Goal: Task Accomplishment & Management: Use online tool/utility

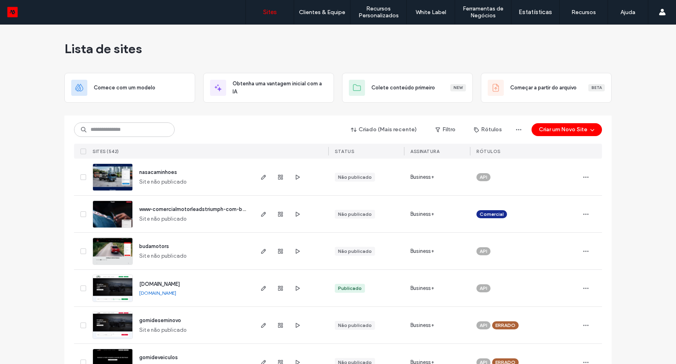
click at [130, 131] on input at bounding box center [124, 129] width 101 height 14
type input "*****"
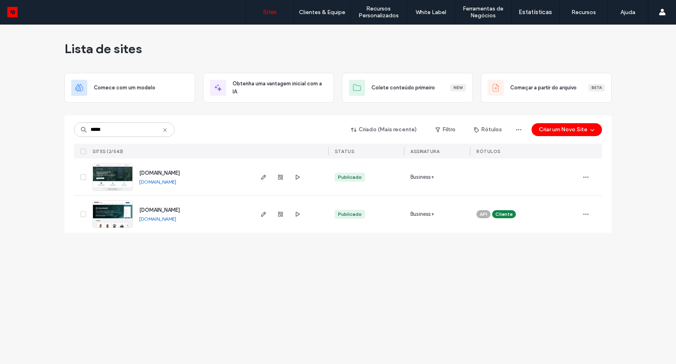
type input "*****"
click at [150, 184] on link "[DOMAIN_NAME]" at bounding box center [157, 182] width 37 height 6
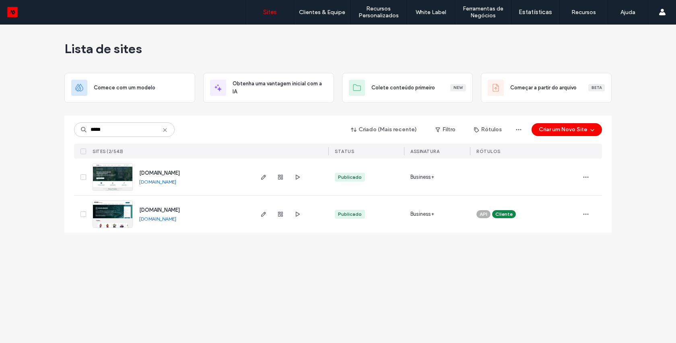
click at [117, 181] on img at bounding box center [112, 191] width 39 height 55
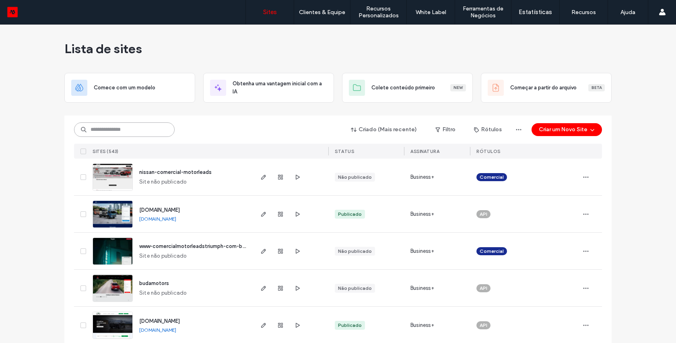
click at [130, 128] on input at bounding box center [124, 129] width 101 height 14
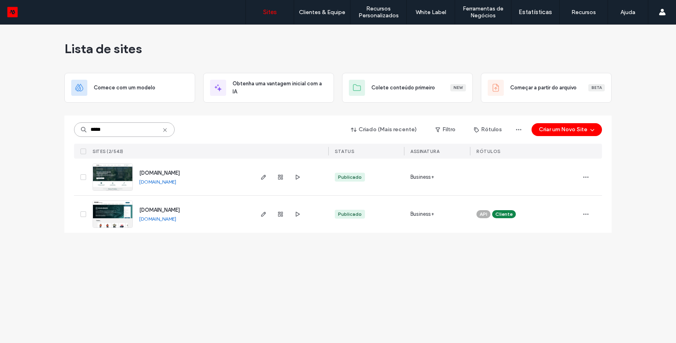
type input "*****"
click at [122, 180] on img at bounding box center [112, 191] width 39 height 55
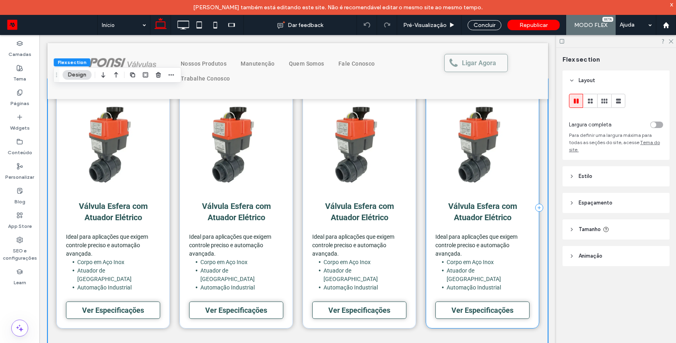
click at [530, 181] on div "Válvula Esfera com Atuador Elétrico Ideal para aplicações que exigem controle p…" at bounding box center [482, 207] width 113 height 241
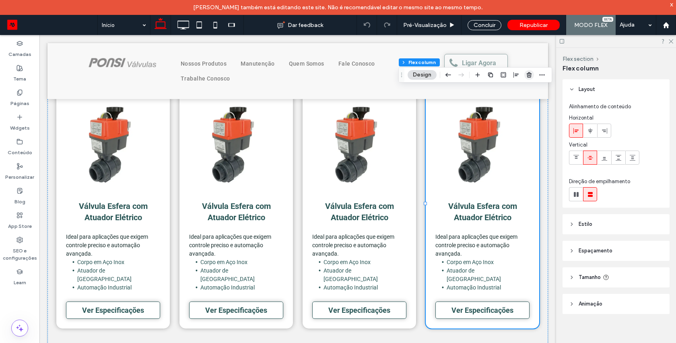
click at [527, 77] on icon "button" at bounding box center [529, 75] width 6 height 6
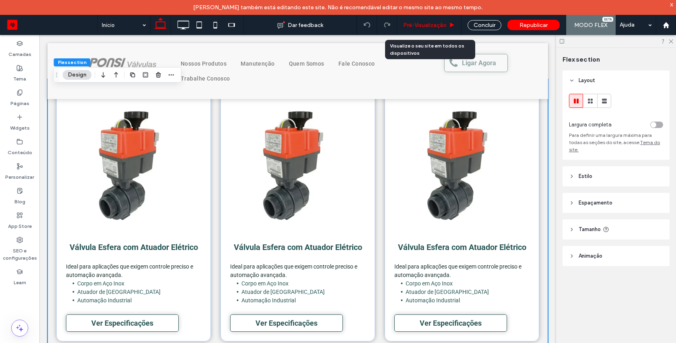
click at [439, 23] on span "Pré-Visualizaçāo" at bounding box center [424, 25] width 43 height 7
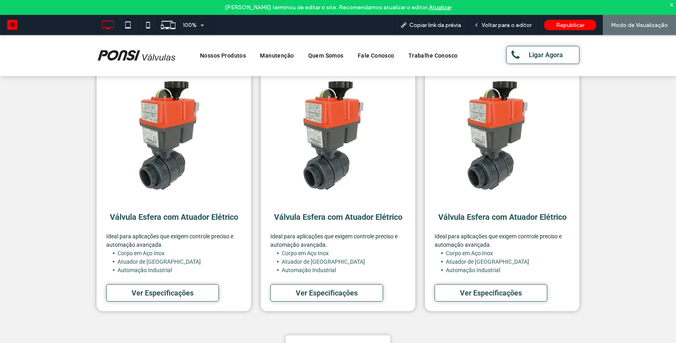
scroll to position [415, 0]
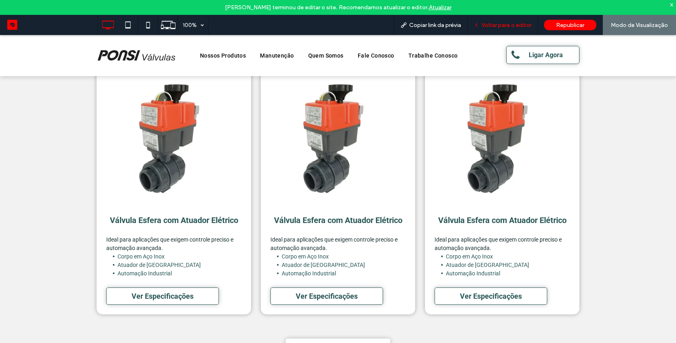
click at [496, 28] on span "Voltar para o editor" at bounding box center [507, 25] width 50 height 7
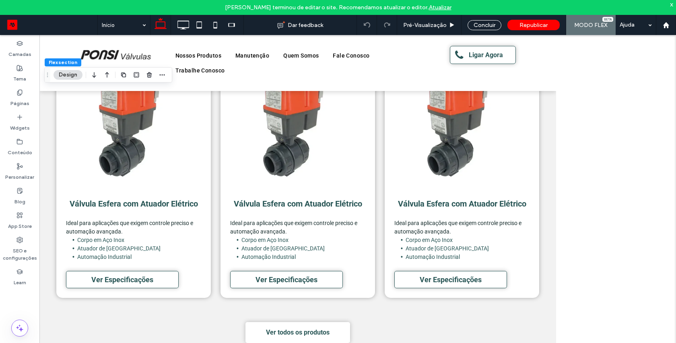
scroll to position [412, 0]
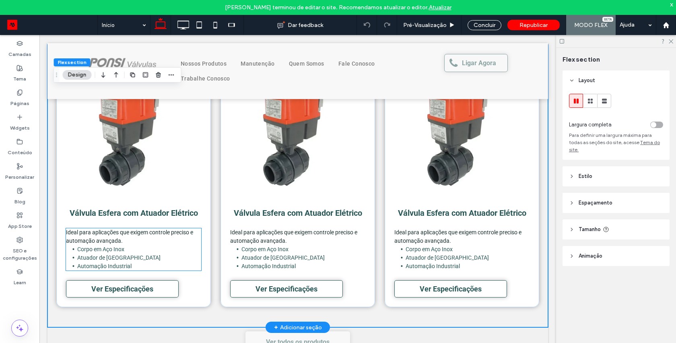
click at [169, 263] on li "Automação Industrial" at bounding box center [139, 266] width 124 height 8
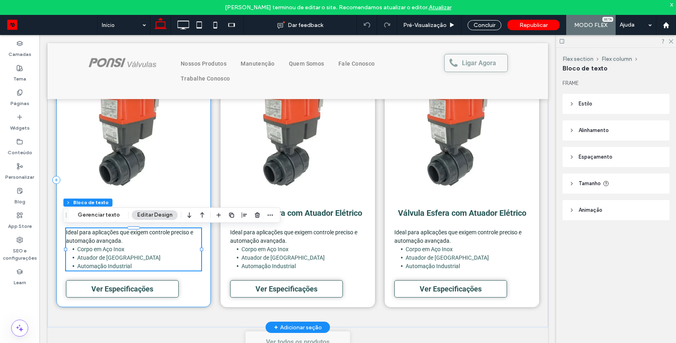
click at [201, 241] on div "Válvula Esfera com Atuador Elétrico Ideal para aplicações que exigem controle p…" at bounding box center [133, 180] width 155 height 254
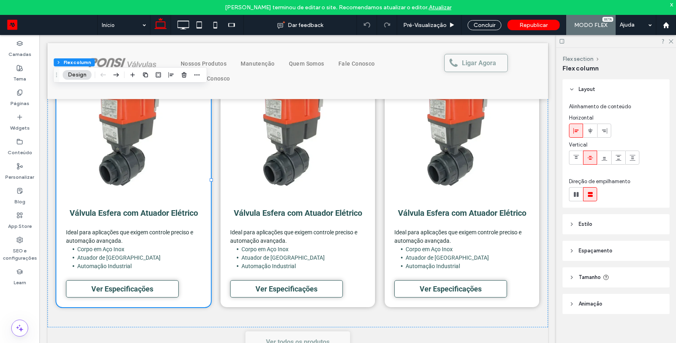
click at [577, 223] on header "Estilo" at bounding box center [616, 224] width 107 height 20
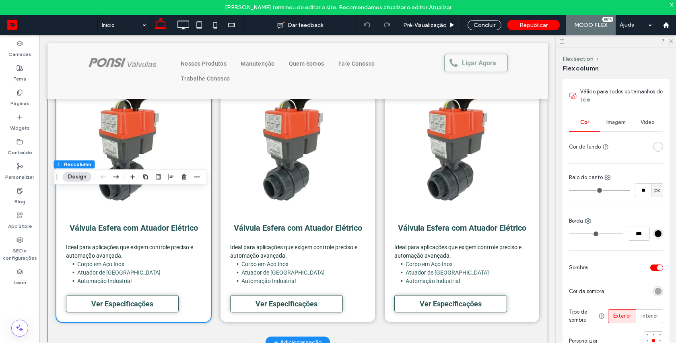
scroll to position [432, 0]
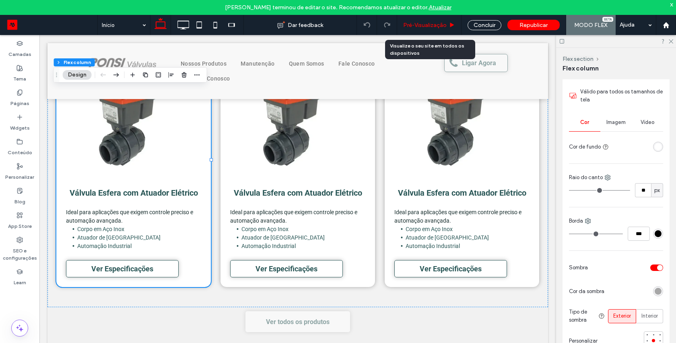
click at [447, 18] on div "Pré-Visualizaçāo" at bounding box center [429, 25] width 64 height 20
click at [446, 23] on span "Pré-Visualizaçāo" at bounding box center [424, 25] width 43 height 7
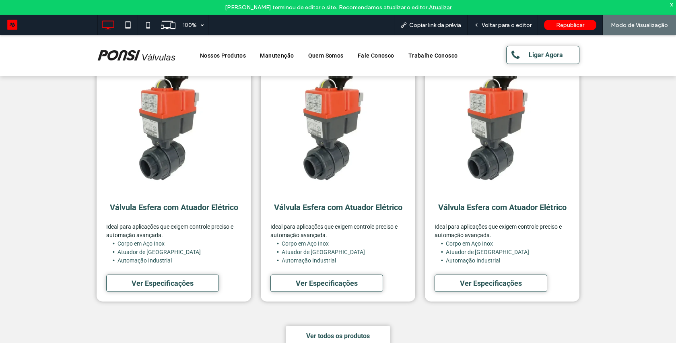
scroll to position [425, 0]
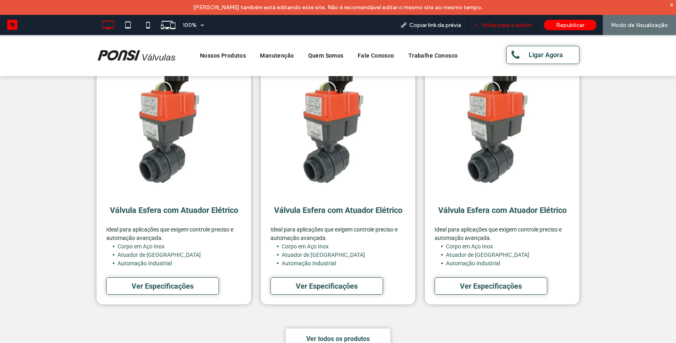
click at [514, 22] on span "Voltar para o editor" at bounding box center [507, 25] width 50 height 7
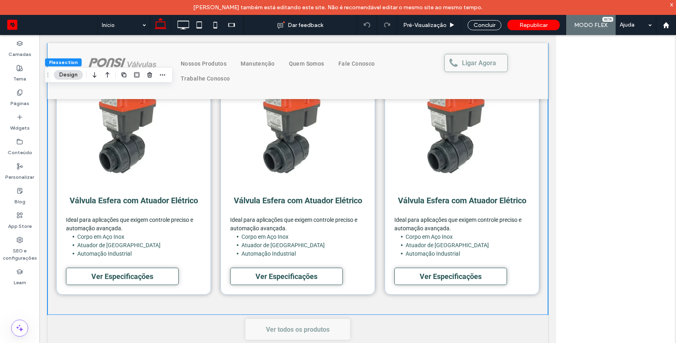
scroll to position [422, 0]
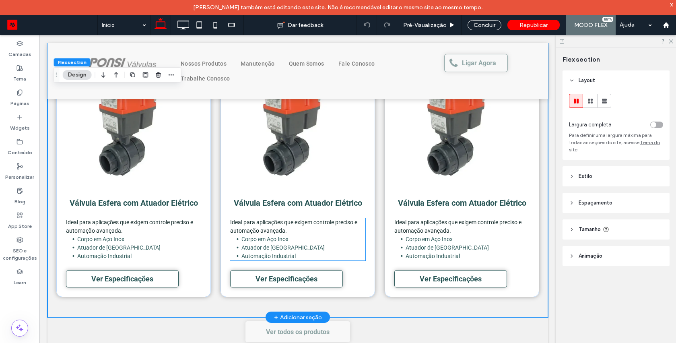
click at [319, 247] on li "Atuador de [GEOGRAPHIC_DATA]" at bounding box center [303, 247] width 124 height 8
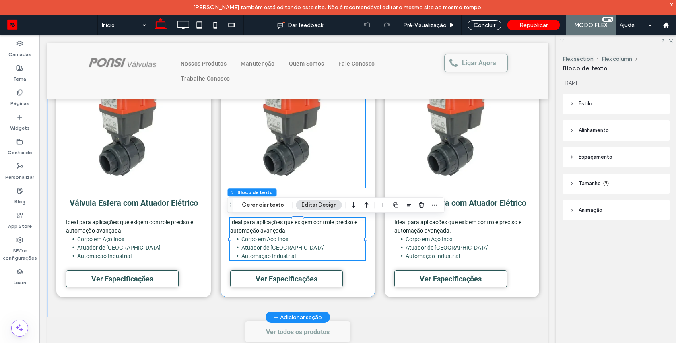
click at [230, 172] on img at bounding box center [297, 119] width 135 height 135
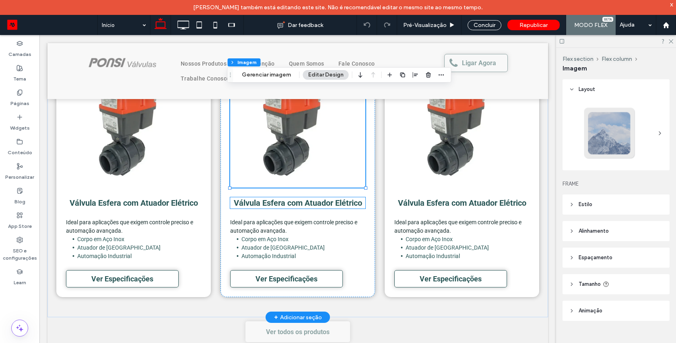
click at [234, 205] on span "Válvula Esfera com Atuador Elétrico" at bounding box center [298, 203] width 128 height 10
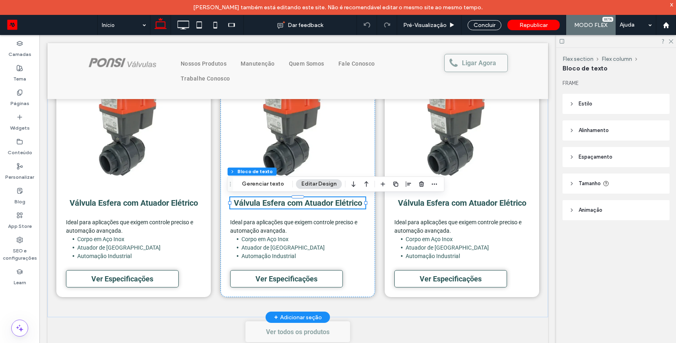
click at [234, 203] on span "Válvula Esfera com Atuador Elétrico" at bounding box center [298, 203] width 128 height 10
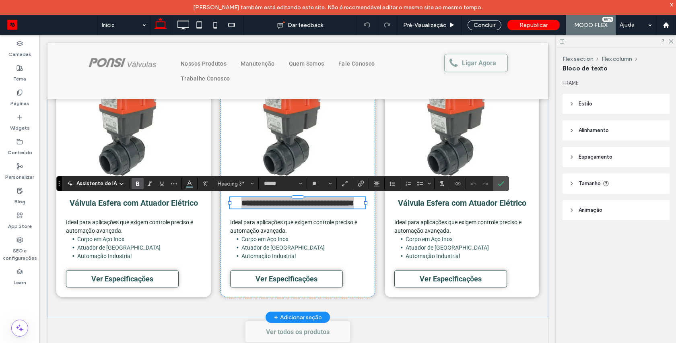
click at [581, 126] on header "Alinhamento" at bounding box center [616, 130] width 107 height 20
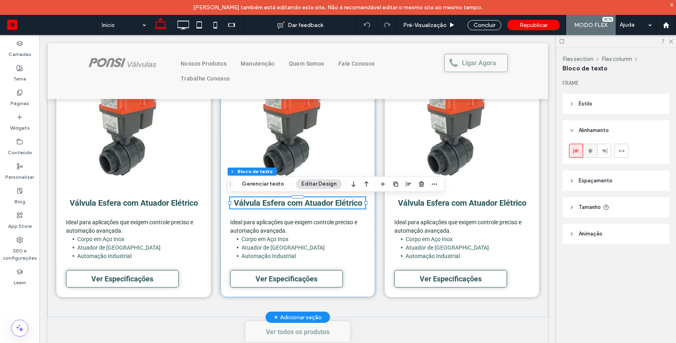
click at [592, 157] on span at bounding box center [590, 150] width 6 height 13
click at [572, 153] on div at bounding box center [575, 150] width 13 height 13
click at [151, 202] on span "Válvula Esfera com Atuador Elétrico" at bounding box center [134, 203] width 128 height 10
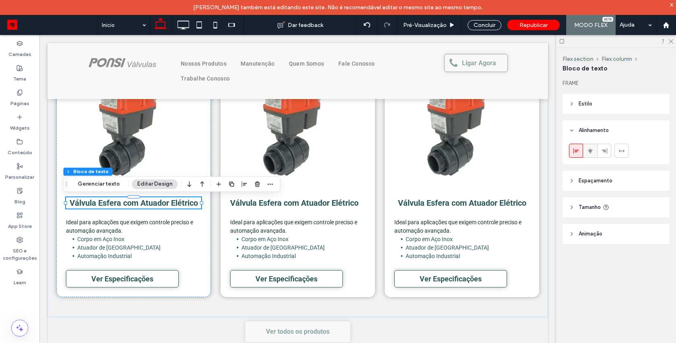
click at [587, 151] on icon at bounding box center [590, 151] width 6 height 6
click at [572, 153] on div at bounding box center [575, 150] width 13 height 13
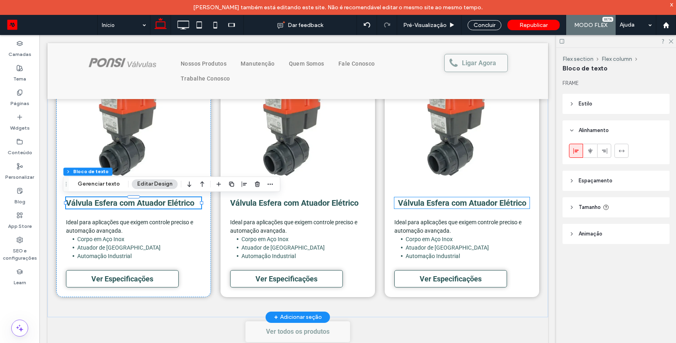
click at [408, 203] on span "Válvula Esfera com Atuador Elétrico" at bounding box center [462, 203] width 128 height 10
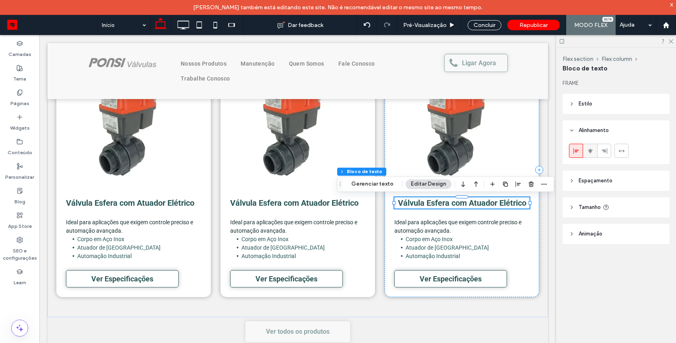
click at [588, 153] on icon at bounding box center [590, 151] width 6 height 6
click at [576, 153] on icon at bounding box center [576, 151] width 6 height 6
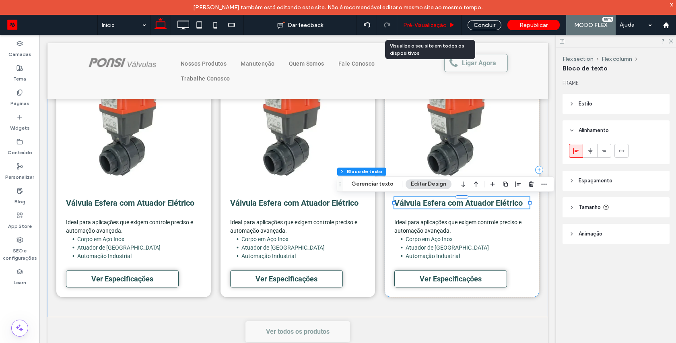
click at [442, 21] on div "Pré-Visualizaçāo" at bounding box center [429, 25] width 64 height 20
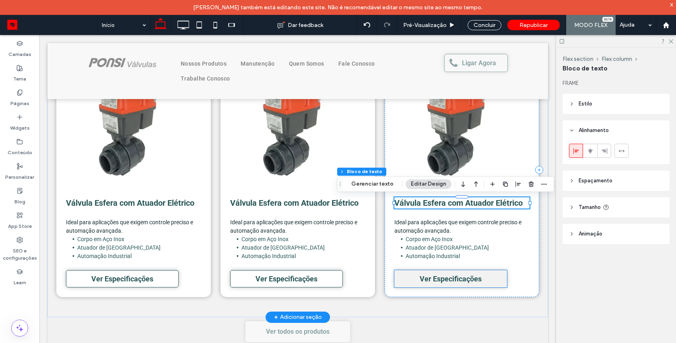
click at [497, 283] on link "Ver Especificações" at bounding box center [450, 278] width 113 height 17
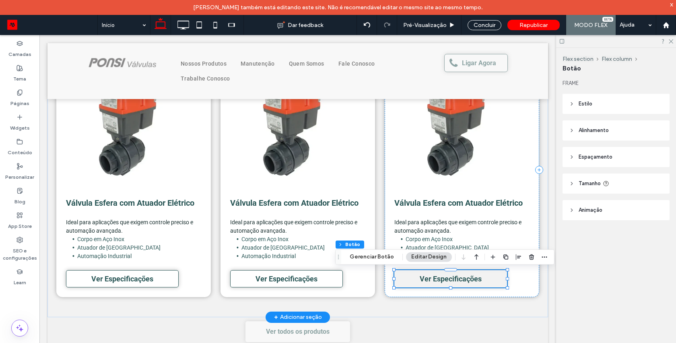
type input "**"
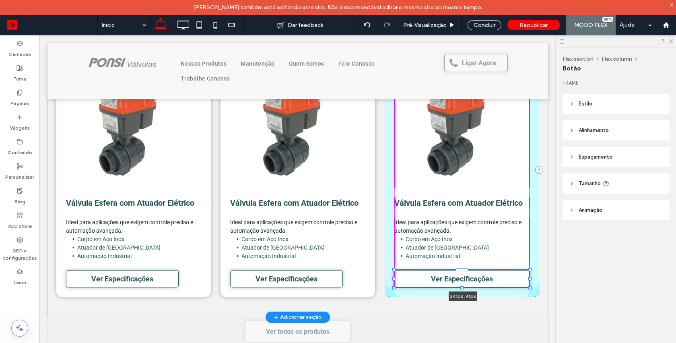
drag, startPoint x: 504, startPoint y: 288, endPoint x: 529, endPoint y: 285, distance: 25.1
click at [529, 285] on div "Válvula Esfera com Atuador Elétrico Ideal para aplicações que exigem controle p…" at bounding box center [297, 176] width 483 height 283
type input "***"
type input "**"
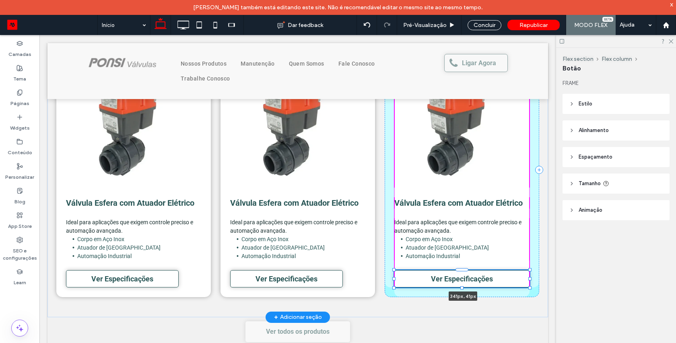
type input "**"
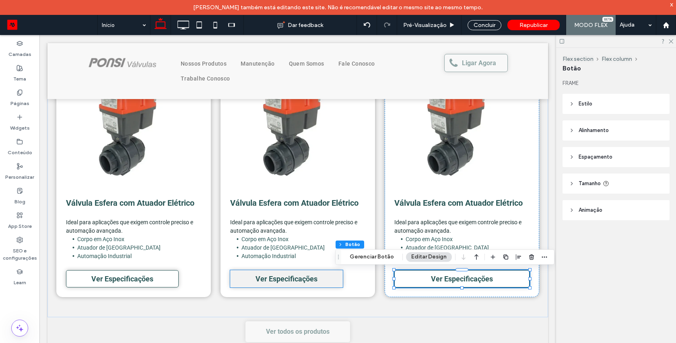
click at [328, 283] on link "Ver Especificações" at bounding box center [286, 278] width 113 height 17
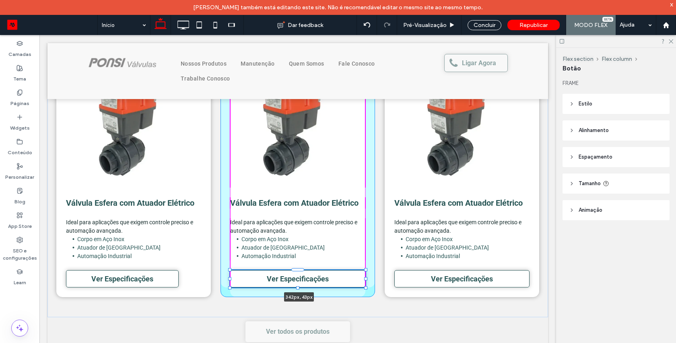
drag, startPoint x: 339, startPoint y: 288, endPoint x: 365, endPoint y: 288, distance: 25.8
click at [365, 288] on div "Válvula Esfera com Atuador Elétrico Ideal para aplicações que exigem controle p…" at bounding box center [297, 176] width 483 height 283
type input "***"
type input "**"
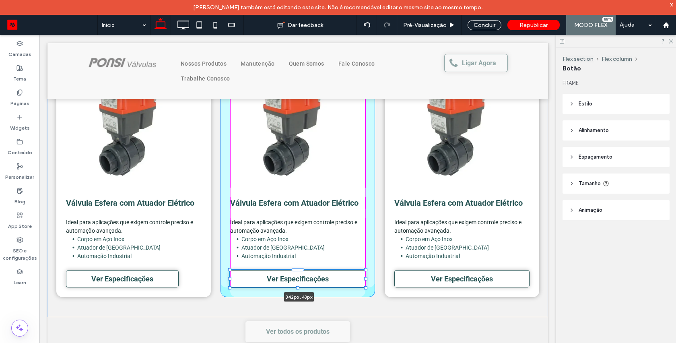
type input "**"
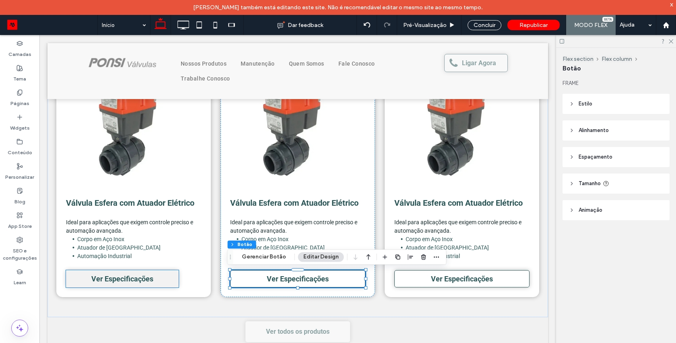
click at [151, 276] on link "Ver Especificações" at bounding box center [122, 278] width 113 height 17
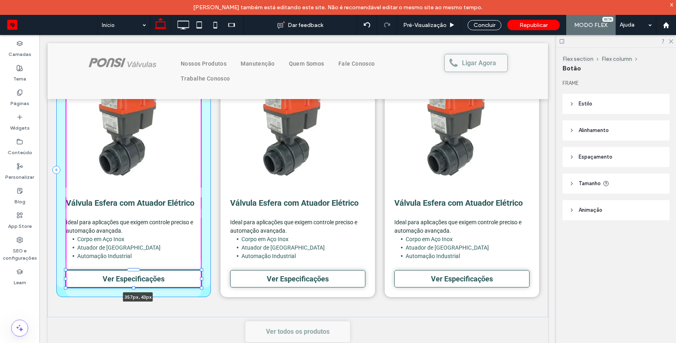
drag, startPoint x: 177, startPoint y: 289, endPoint x: 206, endPoint y: 289, distance: 29.4
click at [206, 289] on div "Válvula Esfera com Atuador Elétrico Ideal para aplicações que exigem controle p…" at bounding box center [297, 176] width 483 height 283
type input "***"
type input "**"
type input "***"
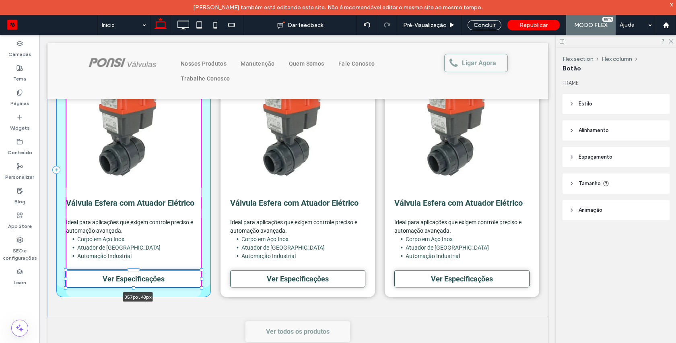
type input "**"
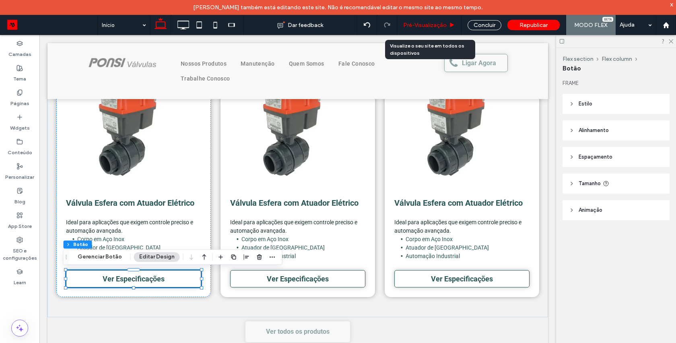
click at [443, 26] on span "Pré-Visualizaçāo" at bounding box center [424, 25] width 43 height 7
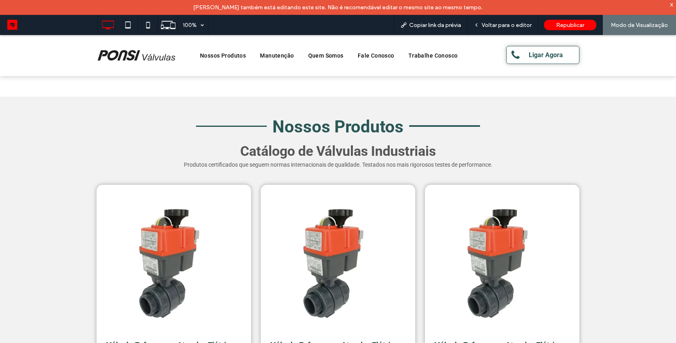
scroll to position [294, 0]
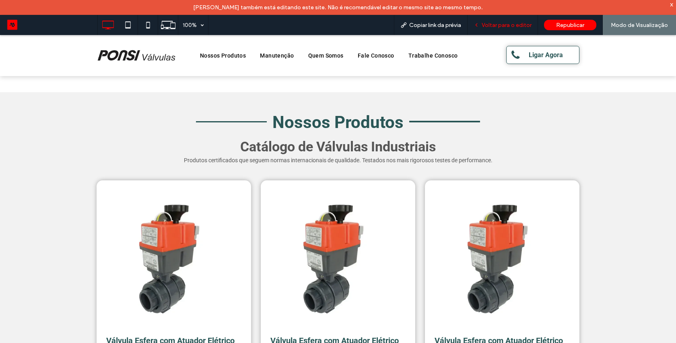
click at [498, 25] on span "Voltar para o editor" at bounding box center [507, 25] width 50 height 7
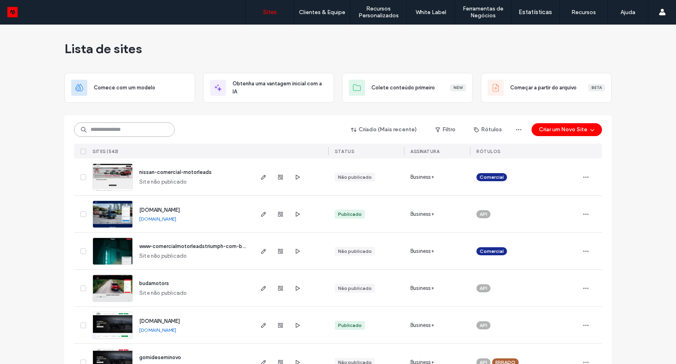
click at [145, 130] on input at bounding box center [124, 129] width 101 height 14
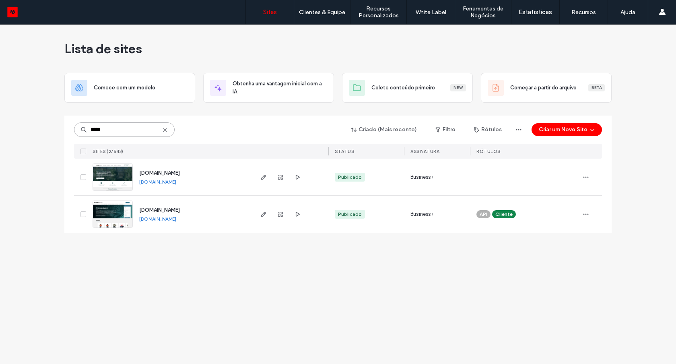
type input "*****"
click at [122, 180] on img at bounding box center [112, 191] width 39 height 55
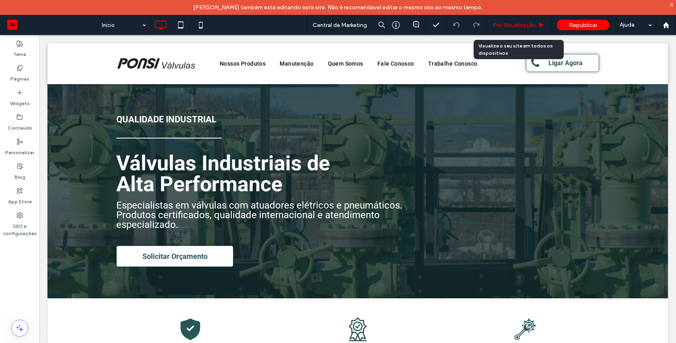
click at [510, 24] on span "Pré-Visualizaçāo" at bounding box center [514, 25] width 43 height 7
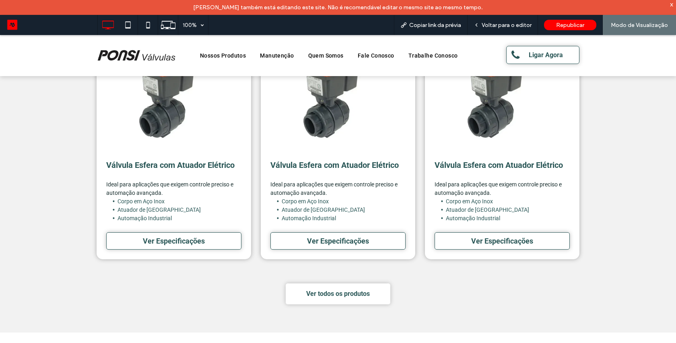
scroll to position [473, 0]
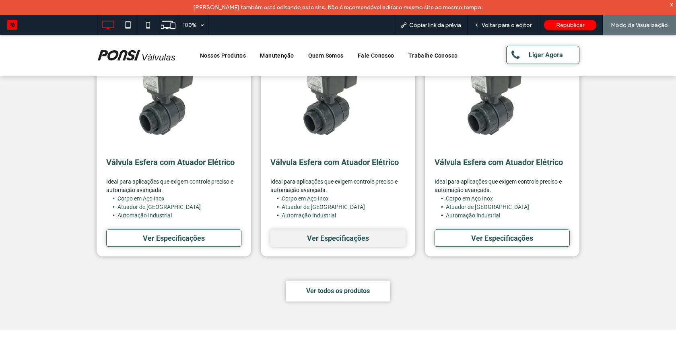
click at [360, 236] on span "Ver Especificações" at bounding box center [338, 238] width 62 height 8
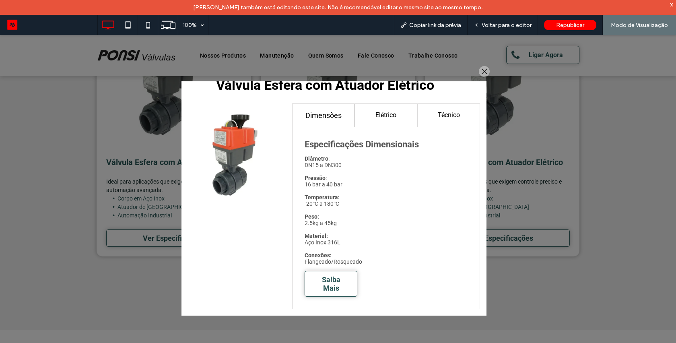
scroll to position [0, 0]
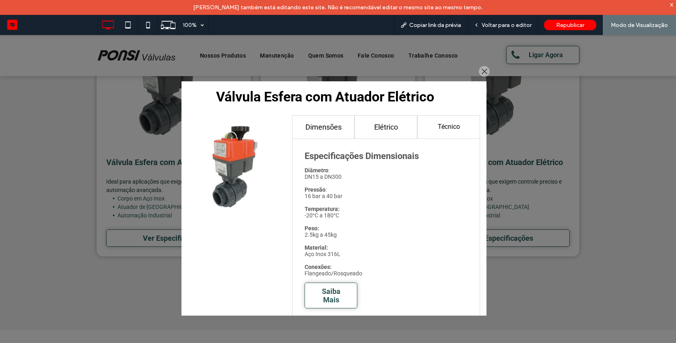
click at [372, 125] on h4 "Elétrico" at bounding box center [385, 127] width 47 height 8
click at [439, 126] on h4 "Técnico" at bounding box center [448, 127] width 47 height 8
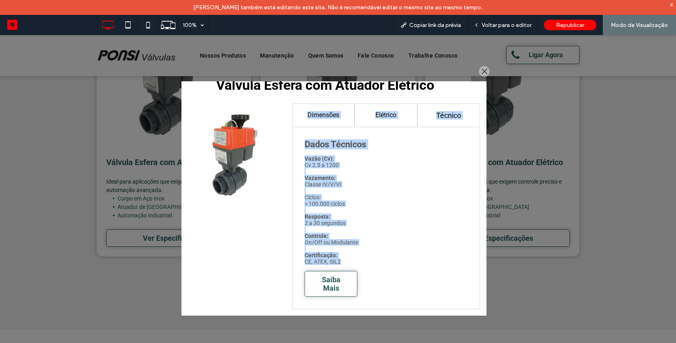
drag, startPoint x: 198, startPoint y: 201, endPoint x: 223, endPoint y: 270, distance: 73.6
click at [223, 270] on div "Dimensões Elétrico Técnico Especificações Dimensionais Diâmetro : DN15 a DN300 …" at bounding box center [334, 206] width 292 height 206
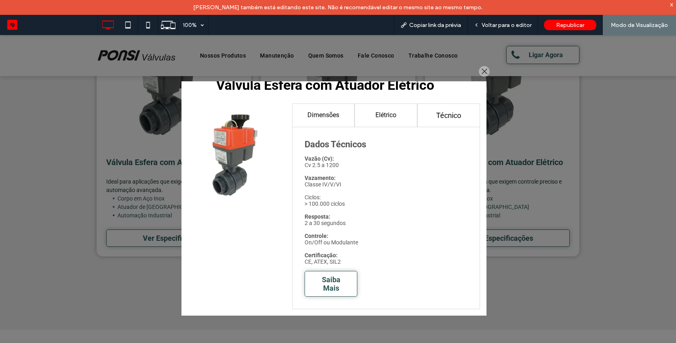
click at [214, 215] on div "Dimensões Elétrico Técnico Especificações Dimensionais Diâmetro : DN15 a DN300 …" at bounding box center [334, 206] width 292 height 206
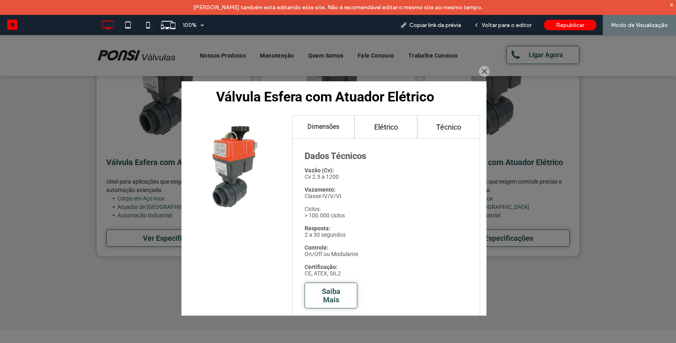
click at [382, 123] on h4 "Elétrico" at bounding box center [385, 127] width 47 height 8
click at [456, 128] on h4 "Técnico" at bounding box center [448, 127] width 47 height 8
click at [334, 128] on h4 "Dimensões" at bounding box center [323, 127] width 47 height 8
click at [481, 72] on div at bounding box center [484, 71] width 11 height 11
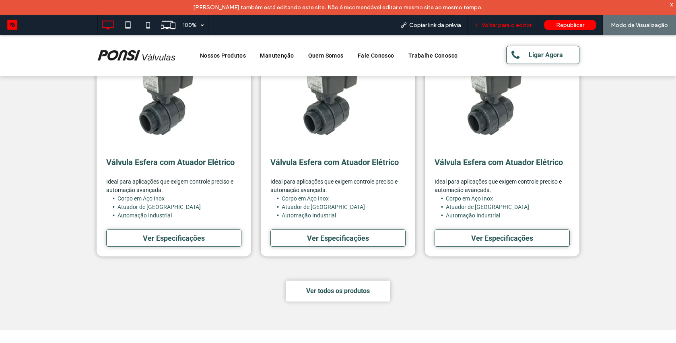
click at [494, 26] on span "Voltar para o editor" at bounding box center [507, 25] width 50 height 7
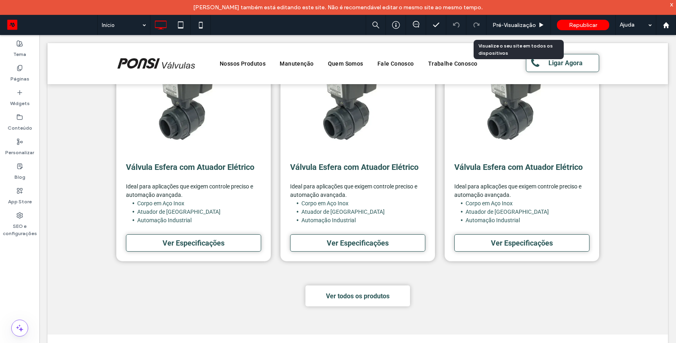
scroll to position [467, 0]
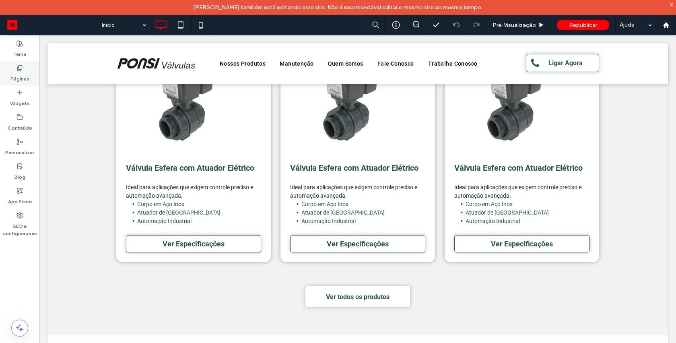
click at [20, 76] on label "Páginas" at bounding box center [19, 76] width 19 height 11
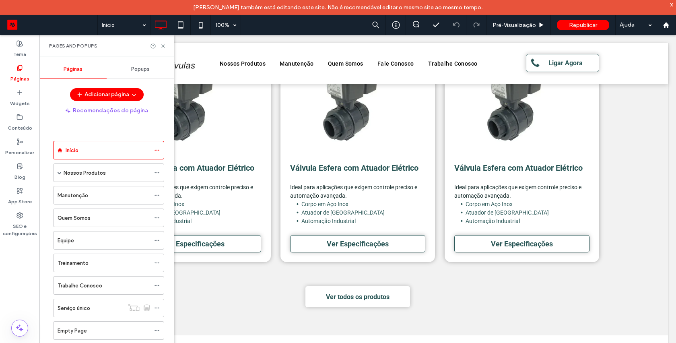
click at [135, 72] on span "Popups" at bounding box center [140, 69] width 19 height 6
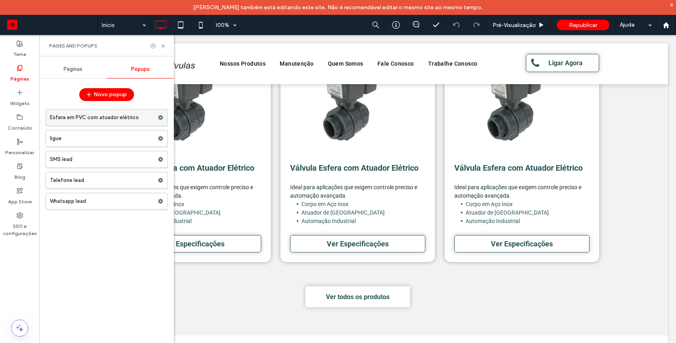
click at [79, 118] on label "Esfera em PVC com atuador elétrico" at bounding box center [104, 117] width 108 height 16
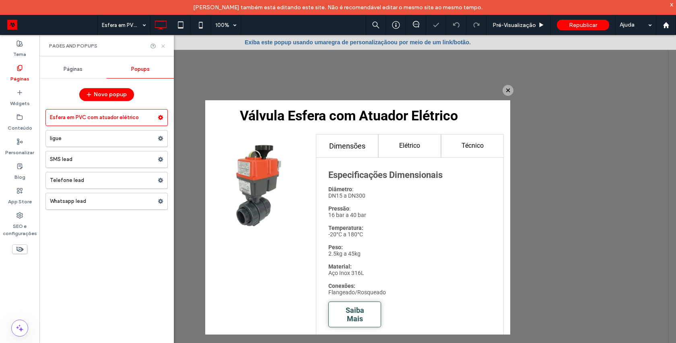
click at [163, 45] on icon at bounding box center [163, 46] width 6 height 6
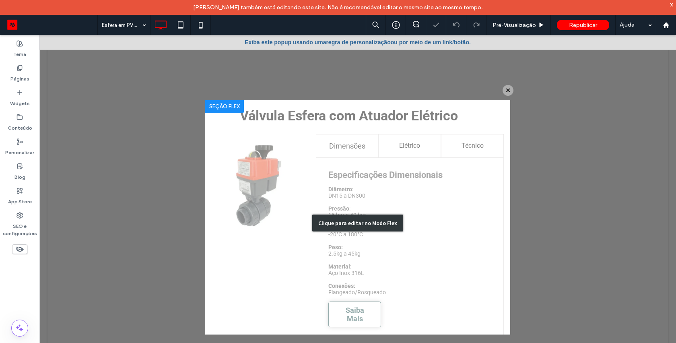
scroll to position [15, 0]
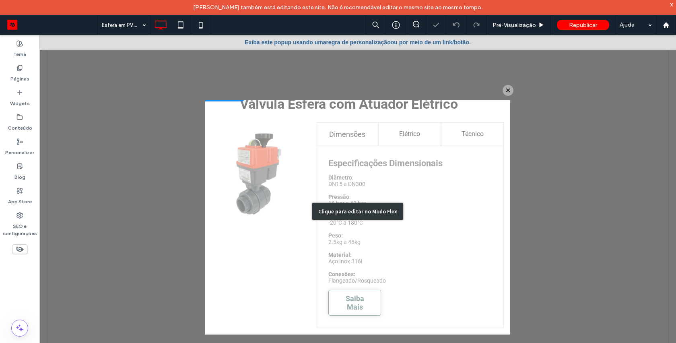
click at [286, 246] on div "Clique para editar no Modo Flex" at bounding box center [357, 212] width 305 height 246
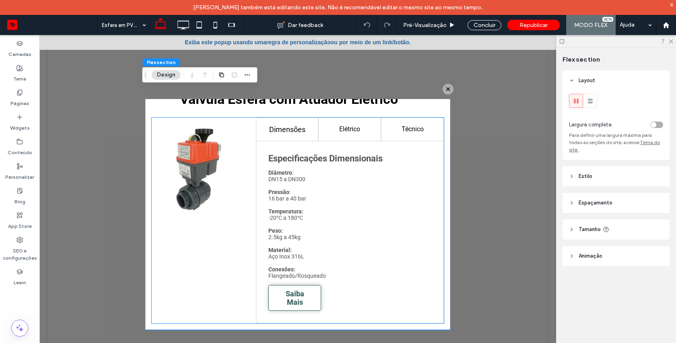
click at [204, 233] on div "Dimensões Elétrico Técnico Especificações Dimensionais Diâmetro : DN15 a DN300 …" at bounding box center [298, 221] width 292 height 206
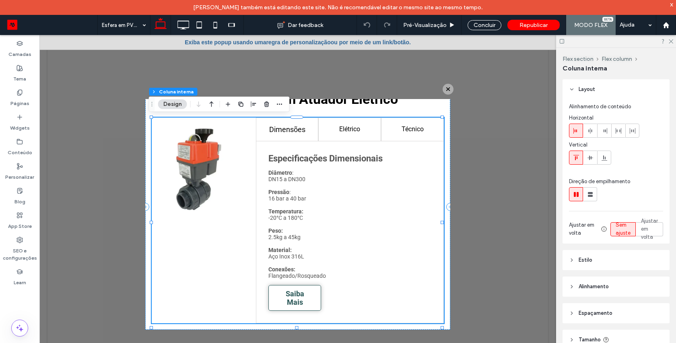
click at [204, 233] on div "Dimensões Elétrico Técnico Especificações Dimensionais Diâmetro : DN15 a DN300 …" at bounding box center [298, 221] width 292 height 206
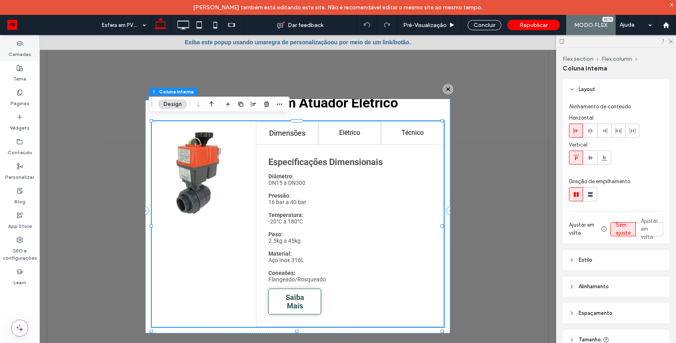
click at [23, 54] on label "Camadas" at bounding box center [19, 52] width 23 height 11
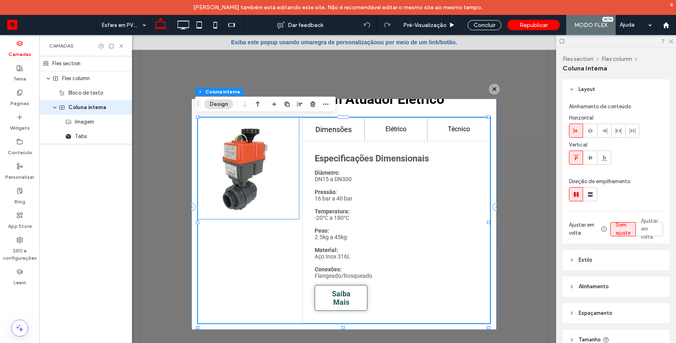
scroll to position [0, 0]
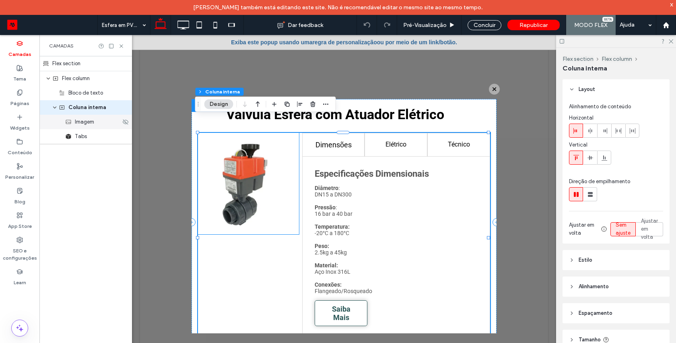
click at [93, 123] on span "Imagem" at bounding box center [84, 122] width 19 height 8
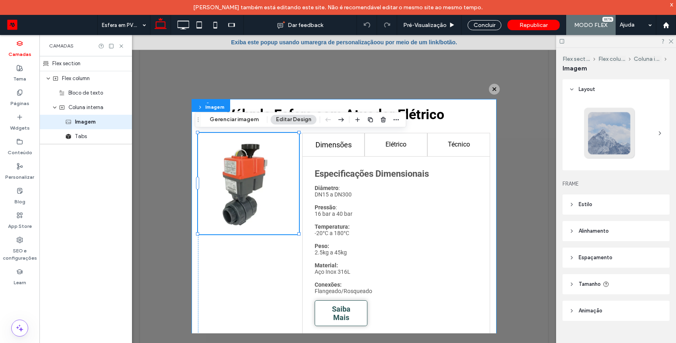
click at [90, 58] on div "Flex section" at bounding box center [85, 63] width 93 height 15
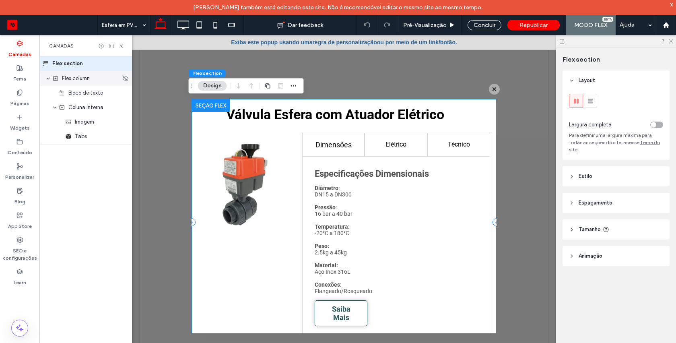
click at [80, 82] on span "Flex column" at bounding box center [76, 78] width 28 height 8
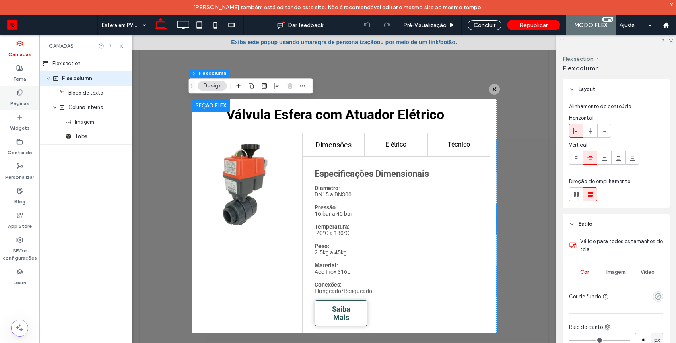
click at [19, 99] on label "Páginas" at bounding box center [19, 101] width 19 height 11
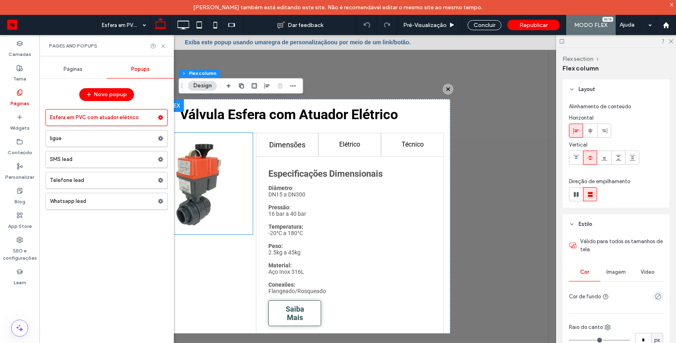
click at [71, 70] on span "Páginas" at bounding box center [73, 69] width 19 height 6
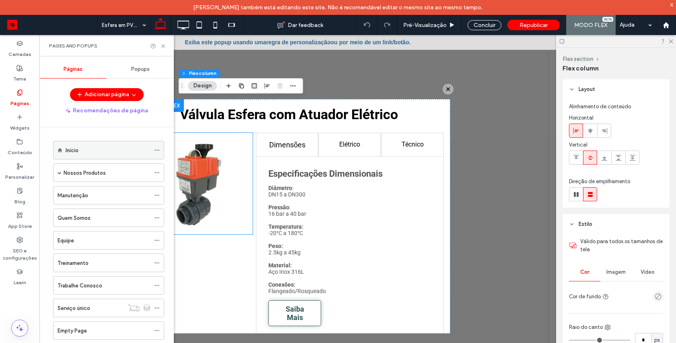
click at [70, 144] on div "Início" at bounding box center [108, 150] width 85 height 18
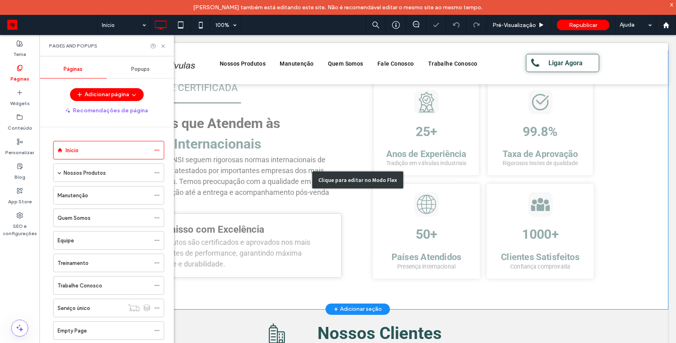
click at [294, 172] on div "Clique para editar no Modo Flex" at bounding box center [357, 180] width 621 height 258
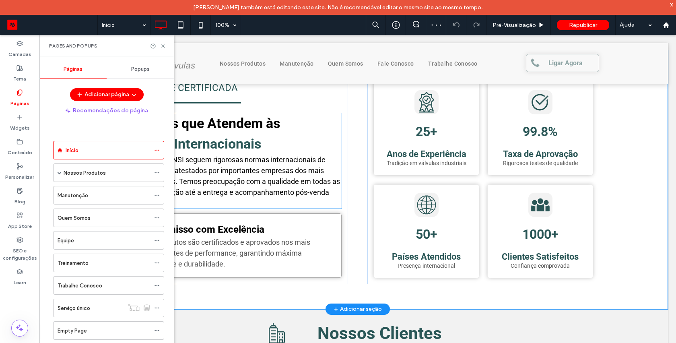
scroll to position [742, 0]
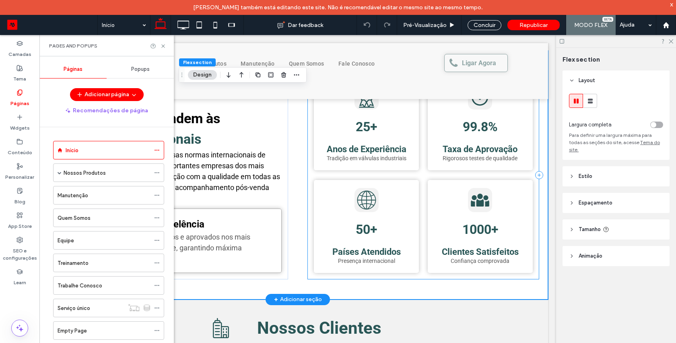
click at [307, 186] on div "25+ Anos de Experiência Tradição em válvulas industriais 99.8% Taxa de Aprovaçã…" at bounding box center [423, 175] width 232 height 208
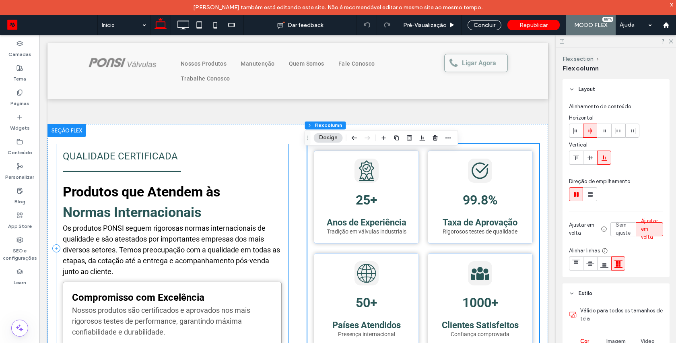
scroll to position [659, 0]
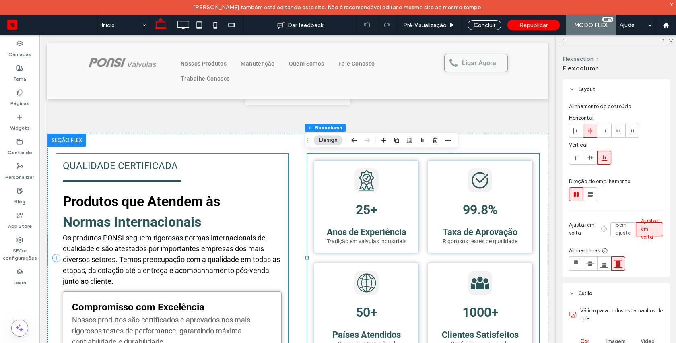
click at [282, 171] on div "Qualidade Certificada Produtos que Atendem às Normas Internacionais Os produtos…" at bounding box center [172, 258] width 232 height 208
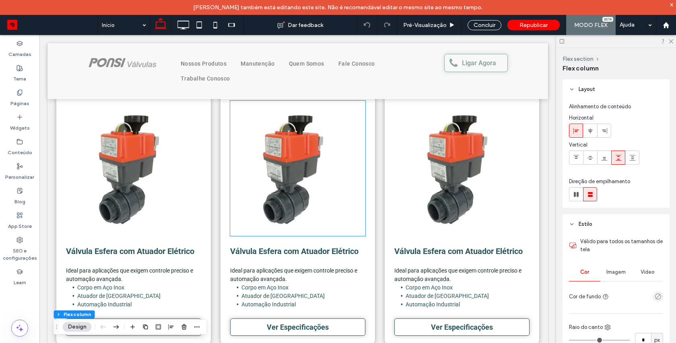
scroll to position [388, 0]
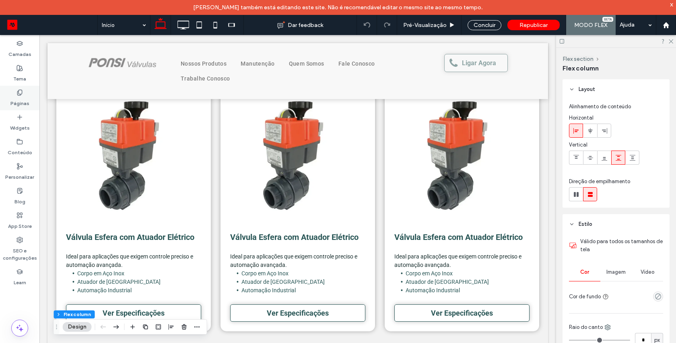
click at [20, 100] on label "Páginas" at bounding box center [19, 101] width 19 height 11
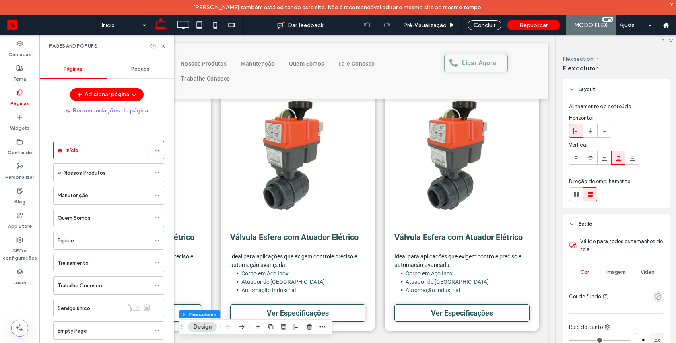
click at [130, 71] on div "Popups" at bounding box center [140, 69] width 67 height 18
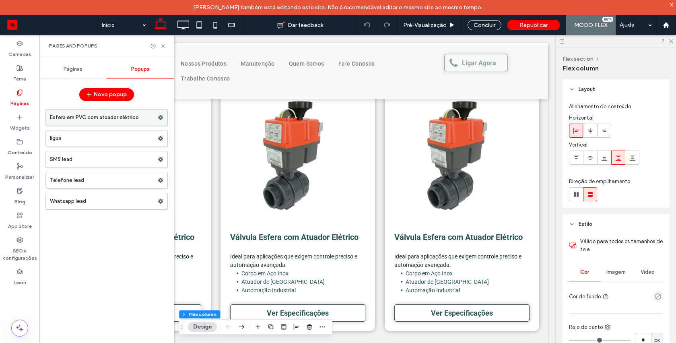
click at [91, 116] on label "Esfera em PVC com atuador elétrico" at bounding box center [104, 117] width 108 height 16
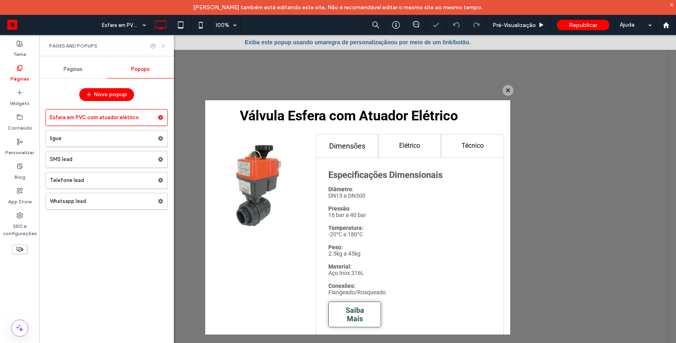
click at [161, 46] on icon at bounding box center [163, 46] width 6 height 6
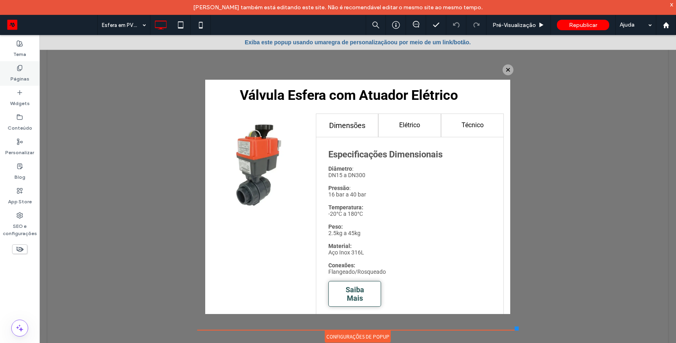
click at [24, 79] on label "Páginas" at bounding box center [19, 76] width 19 height 11
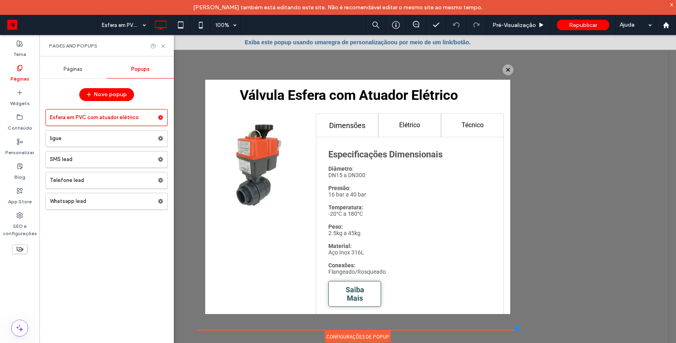
click at [63, 73] on div "Páginas" at bounding box center [72, 69] width 67 height 18
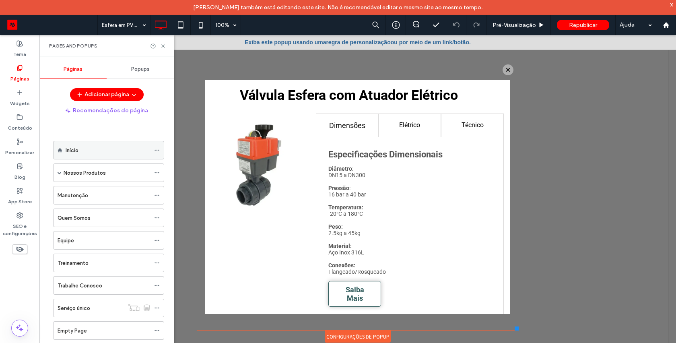
click at [91, 150] on div "Início" at bounding box center [108, 150] width 85 height 8
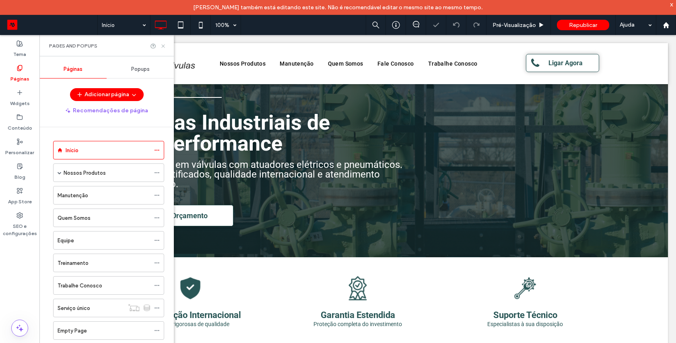
click at [163, 47] on icon at bounding box center [163, 46] width 6 height 6
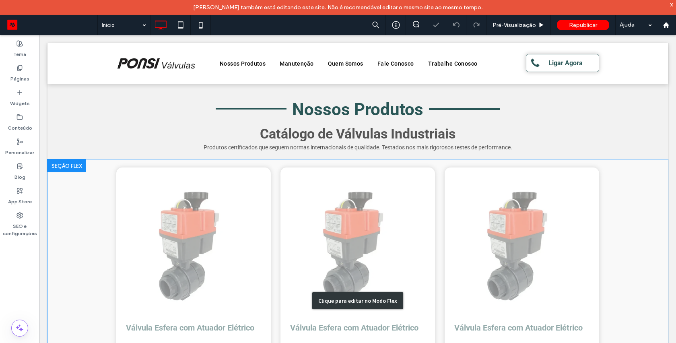
scroll to position [332, 0]
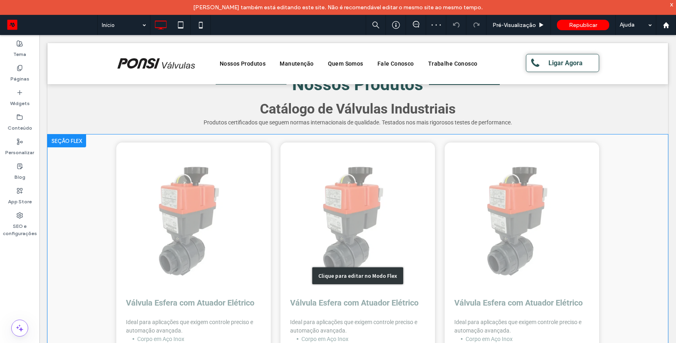
click at [71, 209] on div "Clique para editar no Modo Flex" at bounding box center [357, 275] width 621 height 283
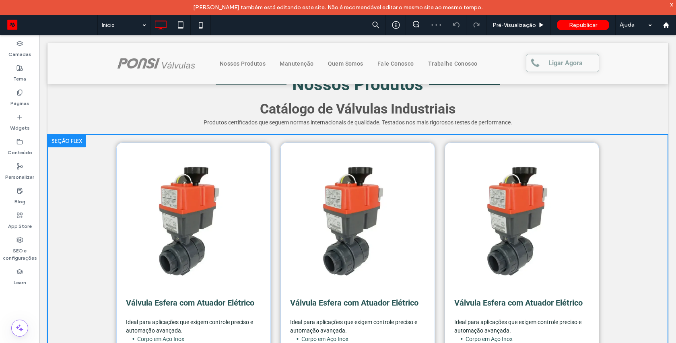
scroll to position [327, 0]
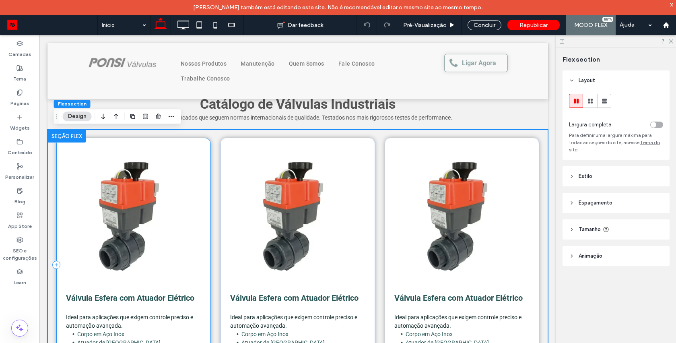
click at [196, 138] on div "Válvula Esfera com Atuador Elétrico Ideal para aplicações que exigem controle p…" at bounding box center [133, 265] width 155 height 254
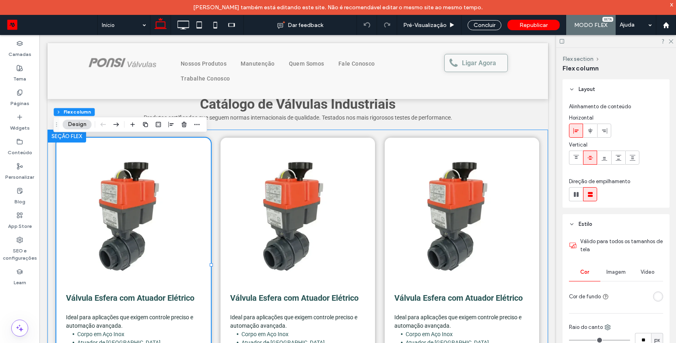
click at [205, 136] on div "Válvula Esfera com Atuador Elétrico Ideal para aplicações que exigem controle p…" at bounding box center [297, 271] width 483 height 283
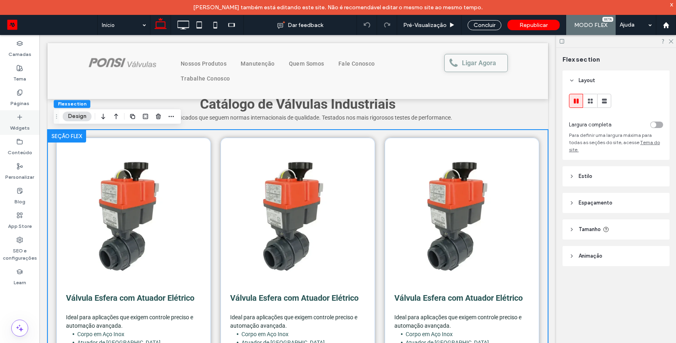
click at [30, 122] on div "Widgets" at bounding box center [19, 122] width 39 height 25
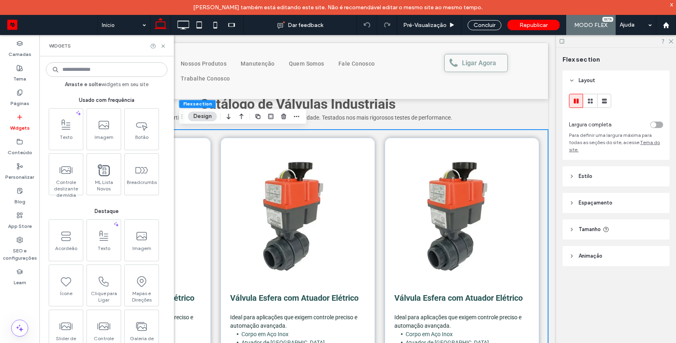
click at [78, 73] on input at bounding box center [107, 69] width 122 height 14
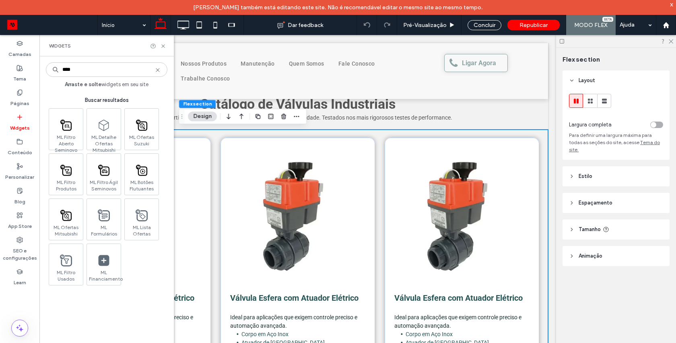
scroll to position [0, 0]
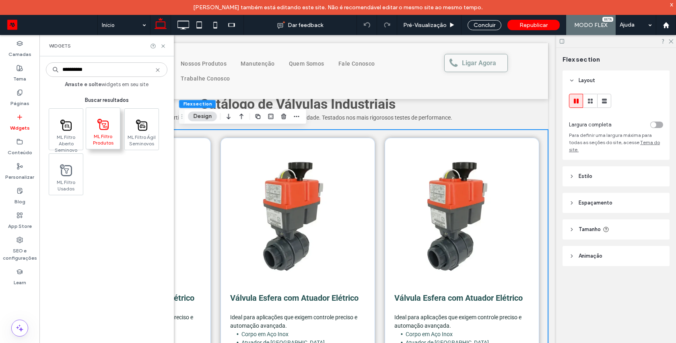
type input "**********"
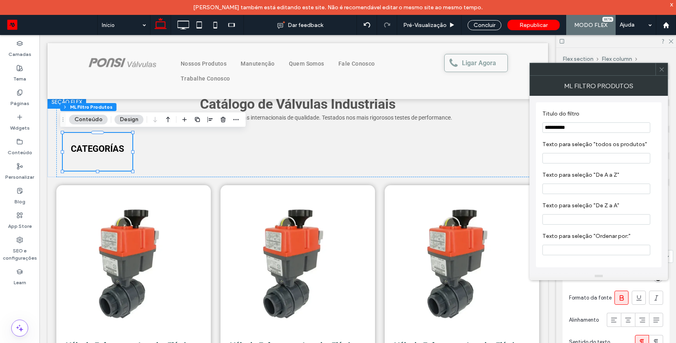
click at [659, 67] on icon at bounding box center [662, 69] width 6 height 6
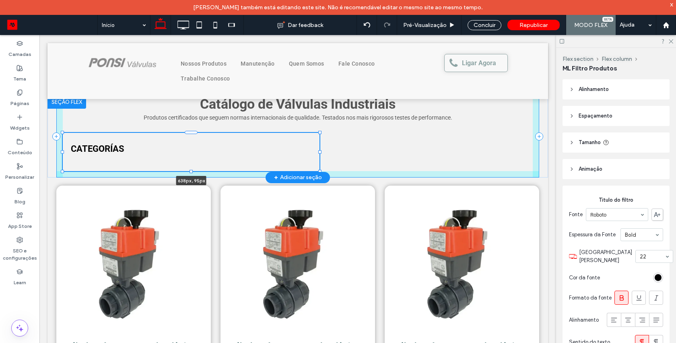
drag, startPoint x: 130, startPoint y: 153, endPoint x: 316, endPoint y: 157, distance: 186.8
click at [316, 157] on div "Catálogo de Válvulas Industriais Produtos certificados que seguem normas intern…" at bounding box center [297, 137] width 483 height 82
type input "***"
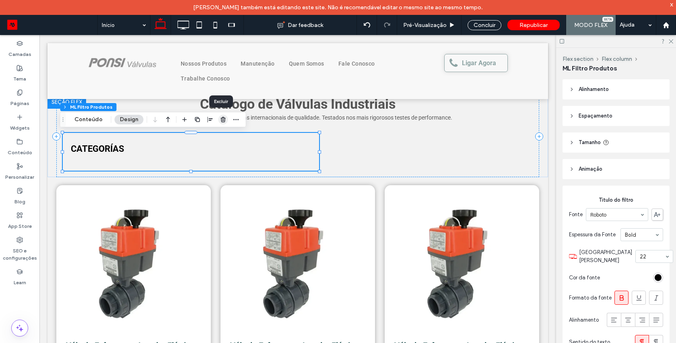
click at [222, 124] on span "button" at bounding box center [224, 120] width 10 height 10
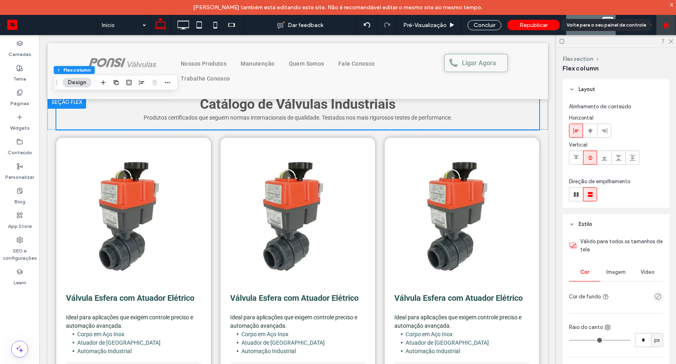
click at [665, 26] on use at bounding box center [666, 25] width 6 height 6
